Goal: Book appointment/travel/reservation

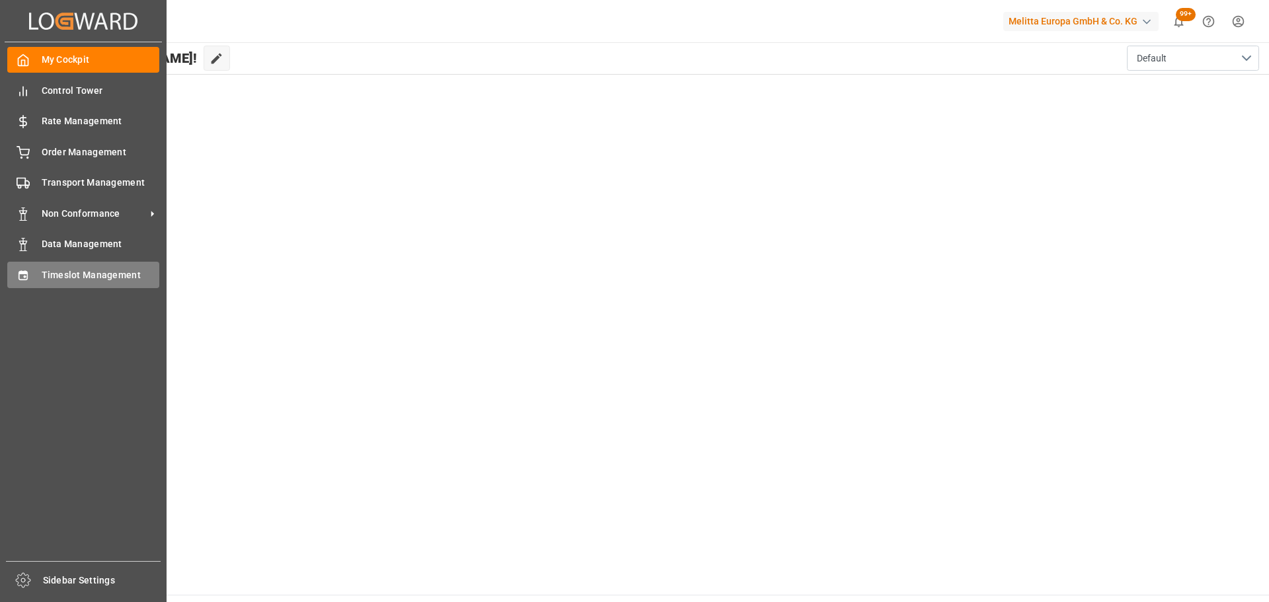
click at [51, 272] on span "Timeslot Management" at bounding box center [101, 275] width 118 height 14
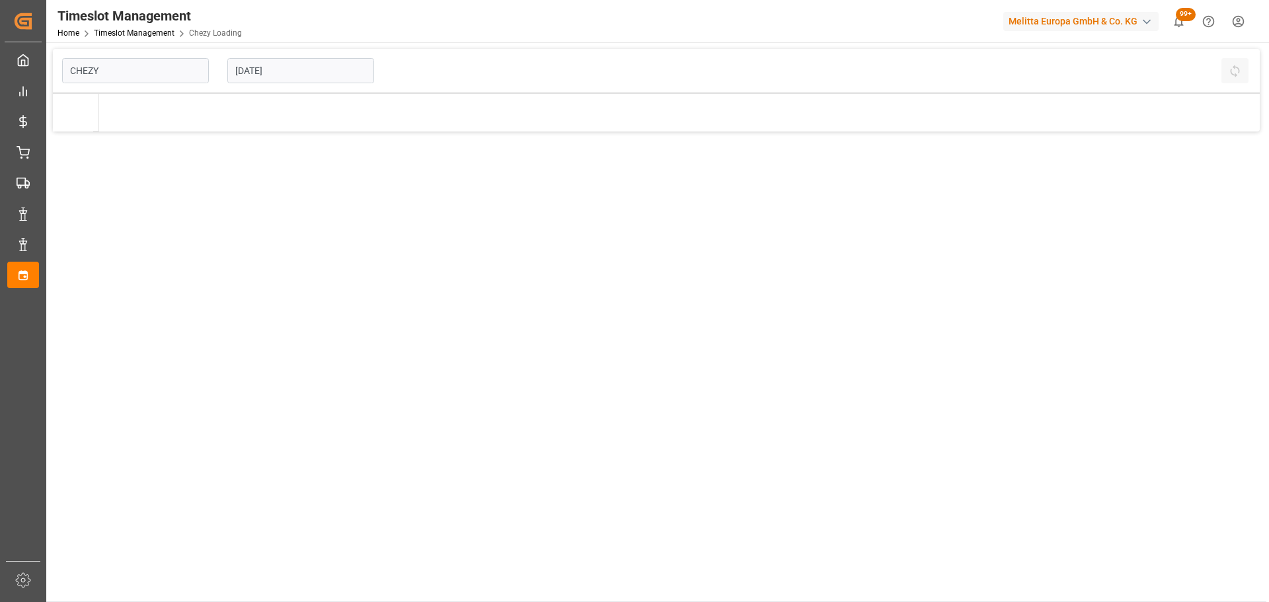
type input "Chezy Loading"
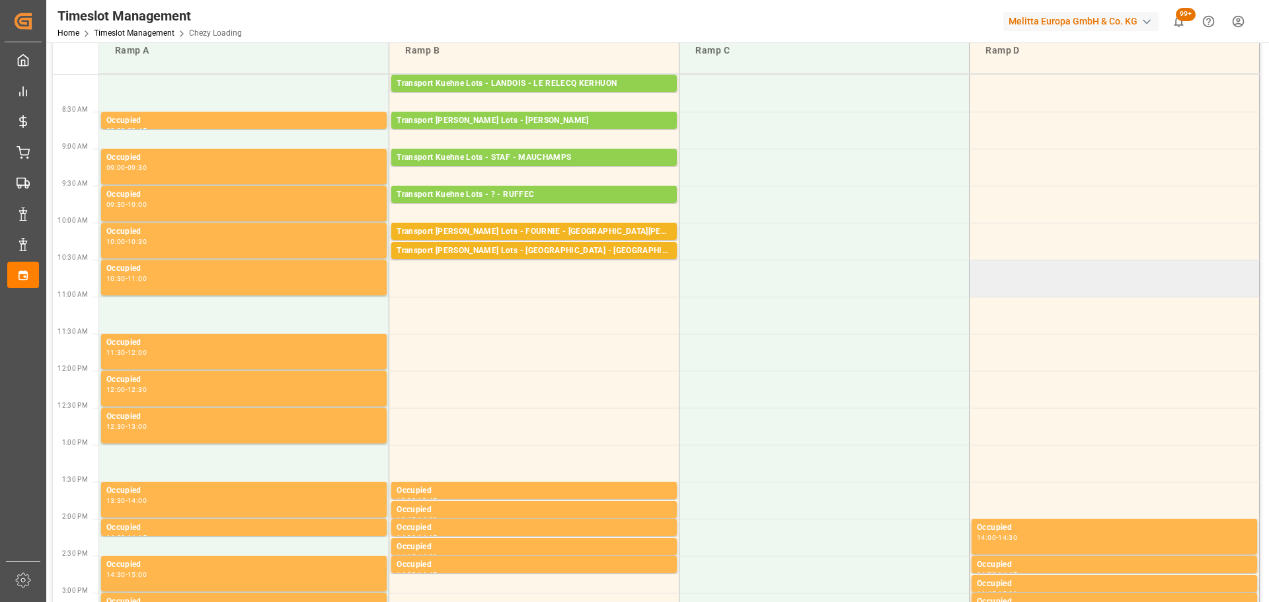
scroll to position [198, 0]
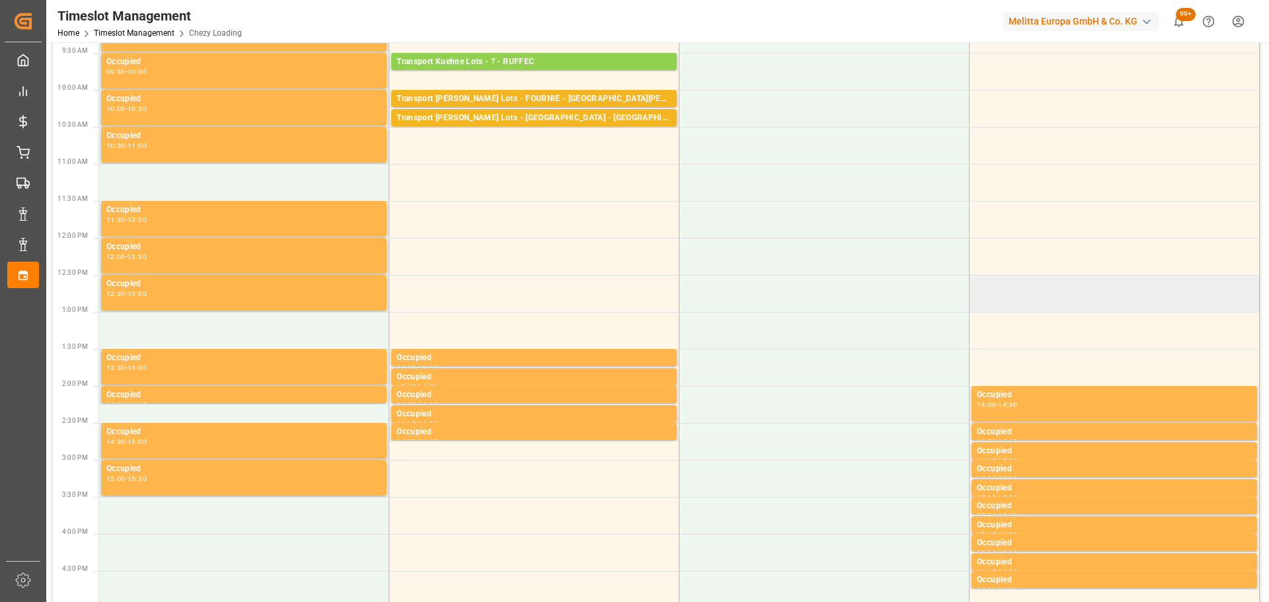
click at [1143, 296] on td at bounding box center [1114, 293] width 290 height 37
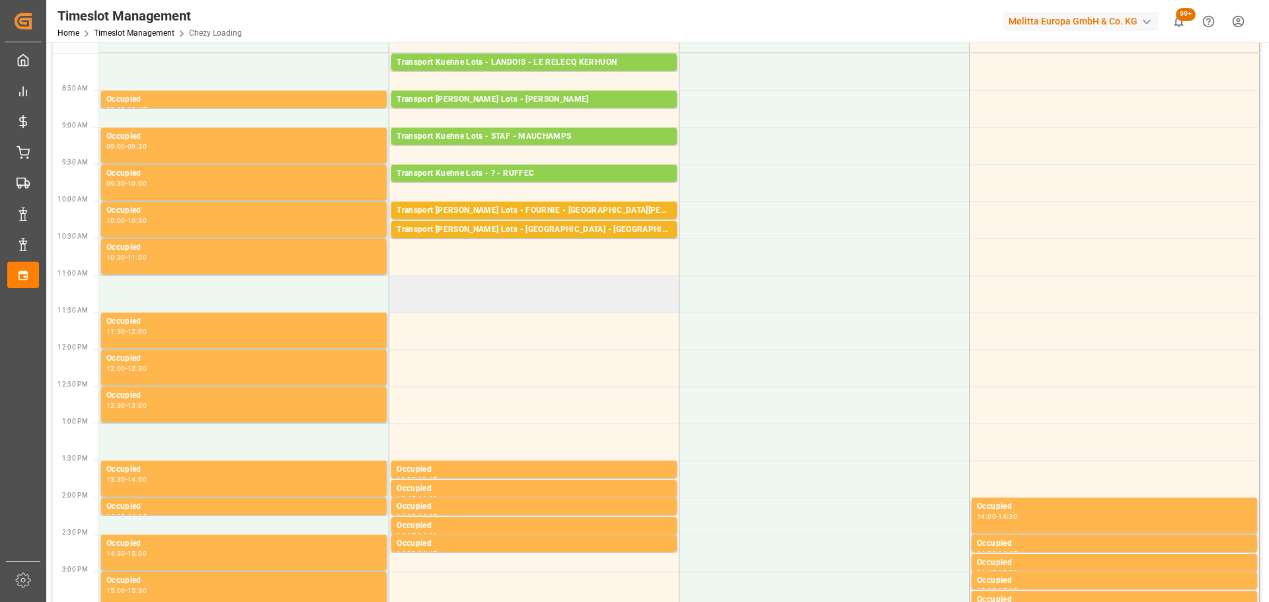
scroll to position [0, 0]
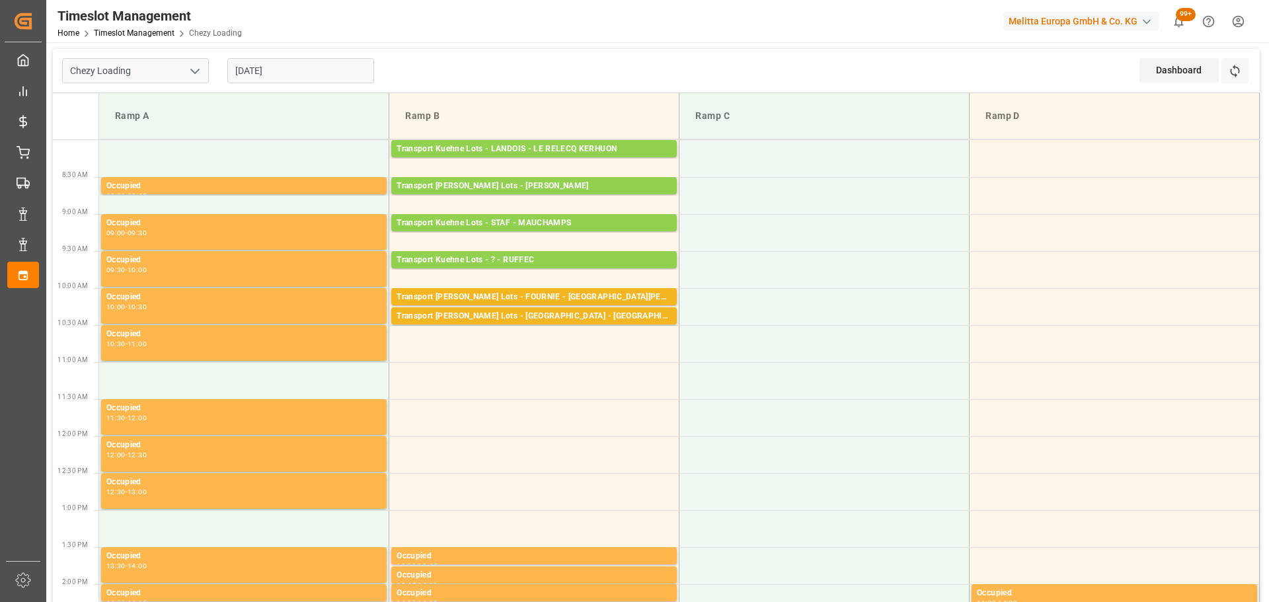
click at [293, 73] on input "[DATE]" at bounding box center [300, 70] width 147 height 25
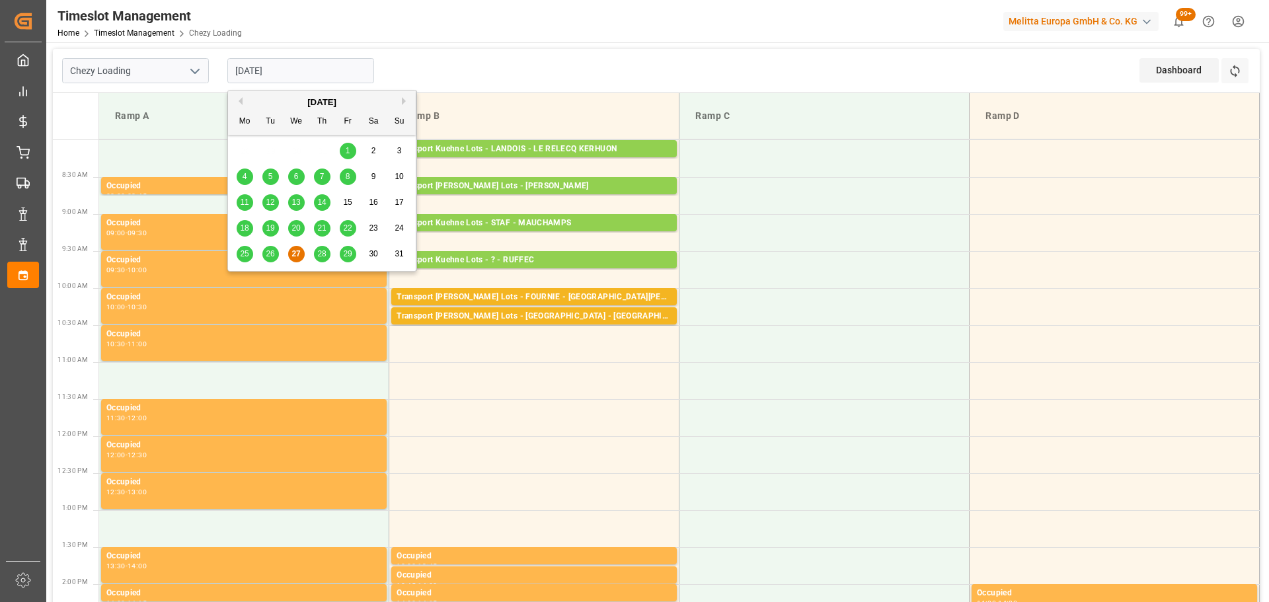
click at [319, 252] on span "28" at bounding box center [321, 253] width 9 height 9
type input "[DATE]"
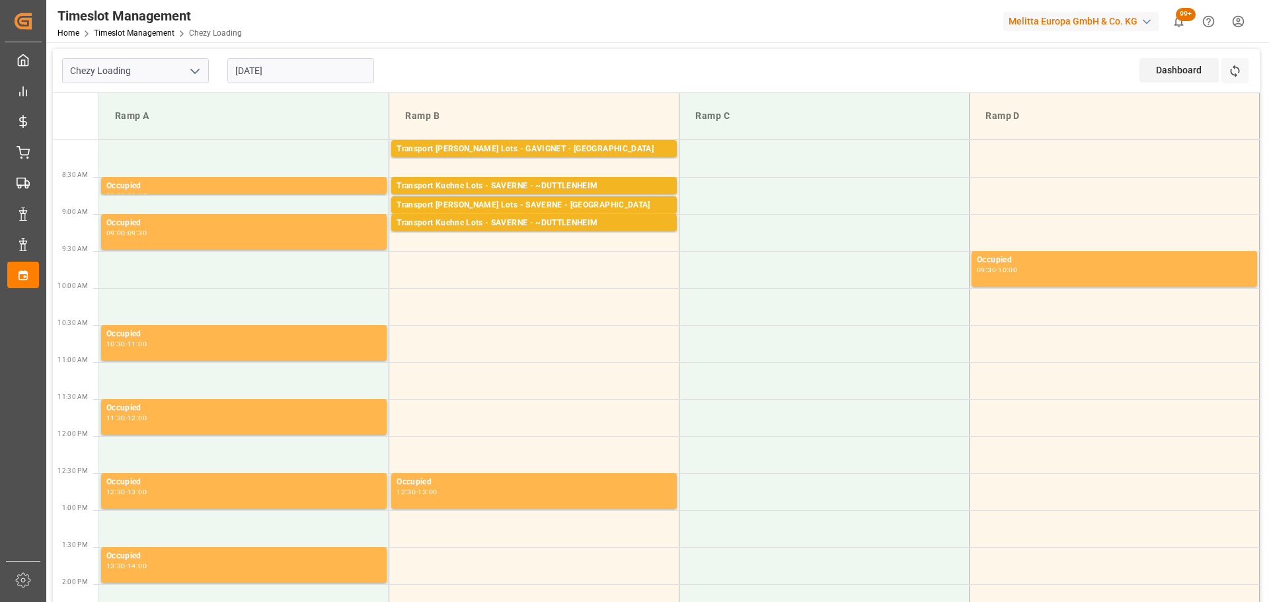
click at [258, 62] on input "[DATE]" at bounding box center [300, 70] width 147 height 25
